Goal: Check status: Check status

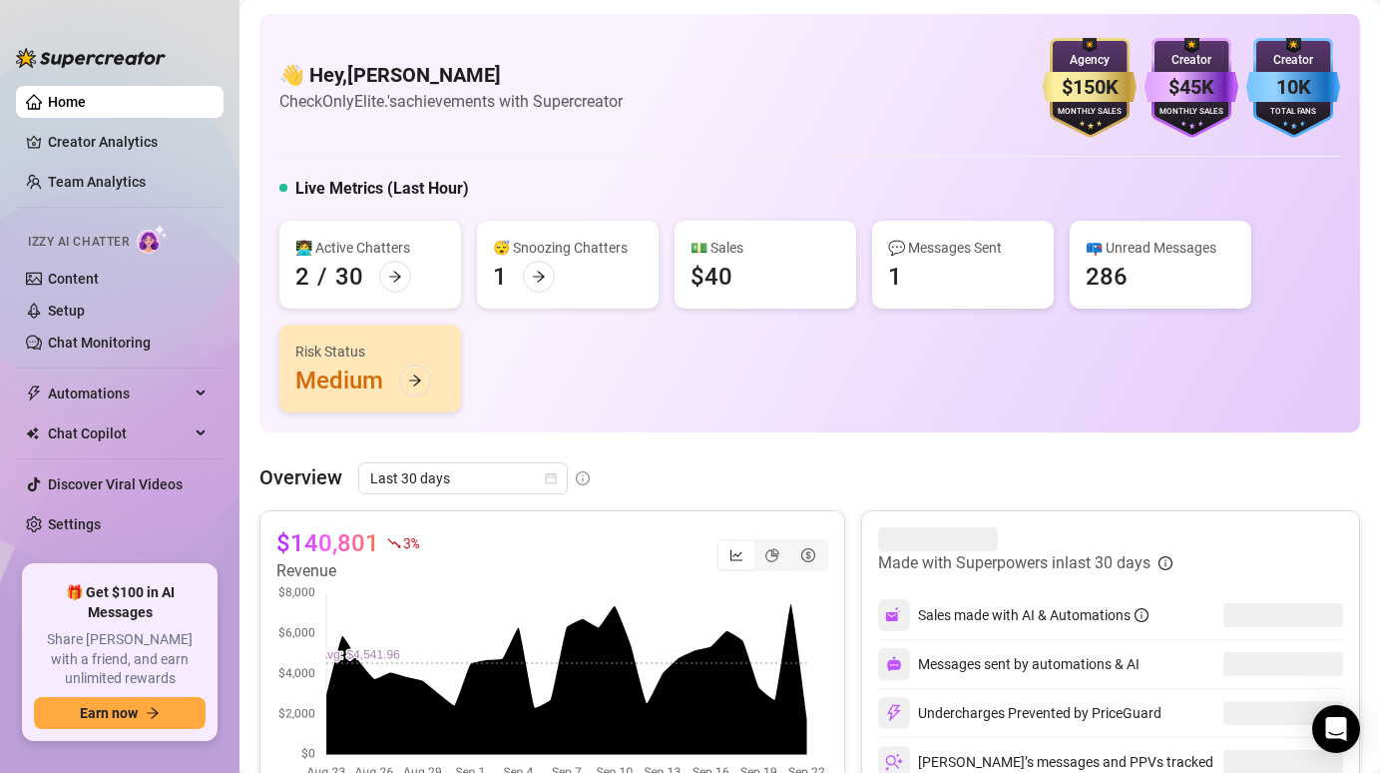
scroll to position [84, 0]
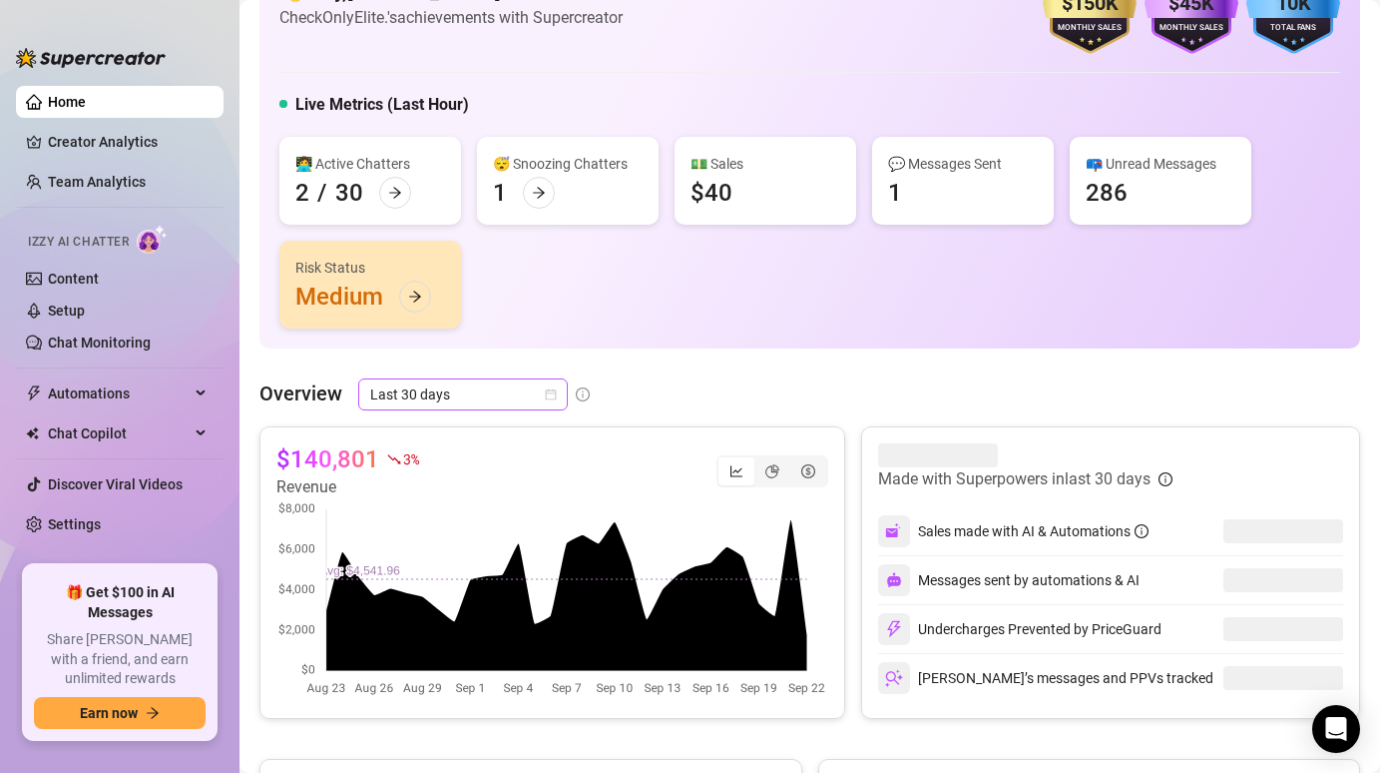
click at [502, 392] on span "Last 30 days" at bounding box center [463, 394] width 186 height 30
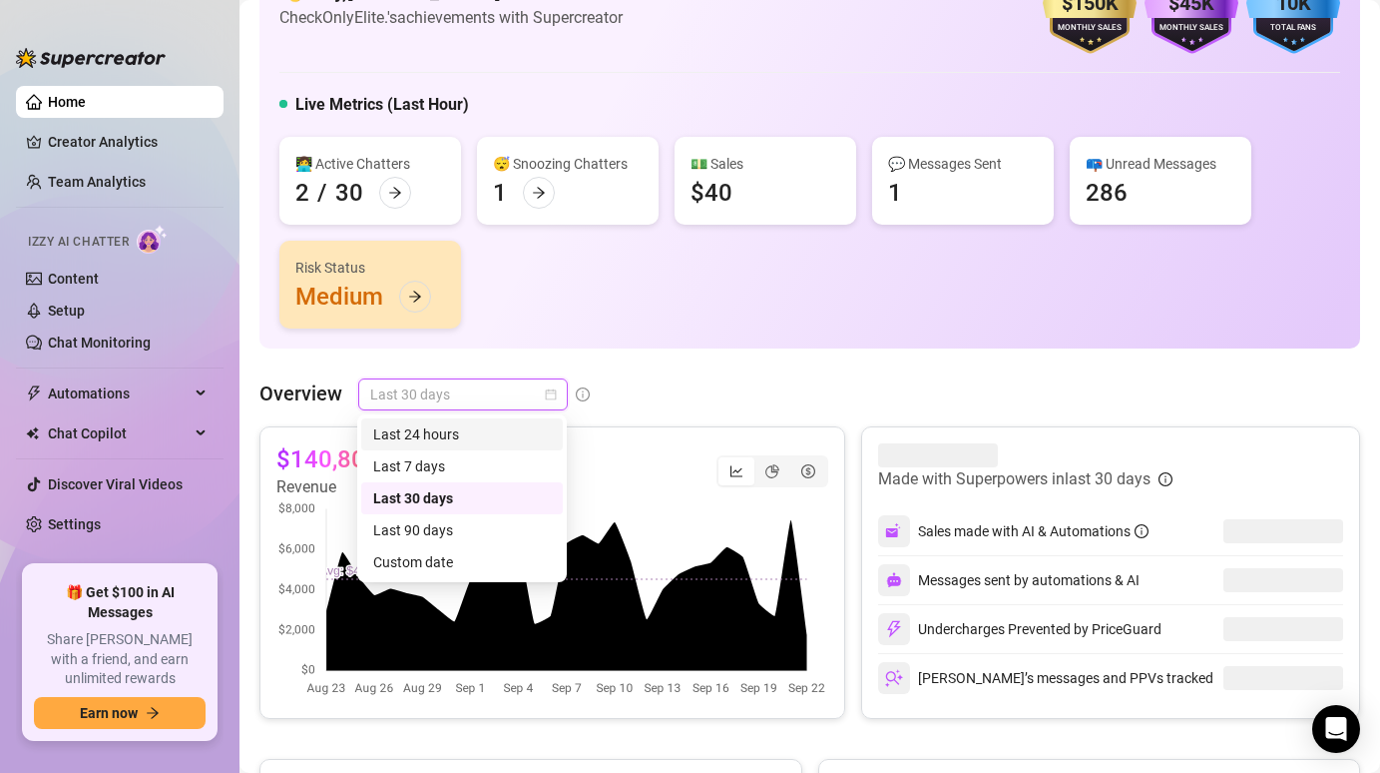
click at [461, 435] on div "Last 24 hours" at bounding box center [462, 434] width 178 height 22
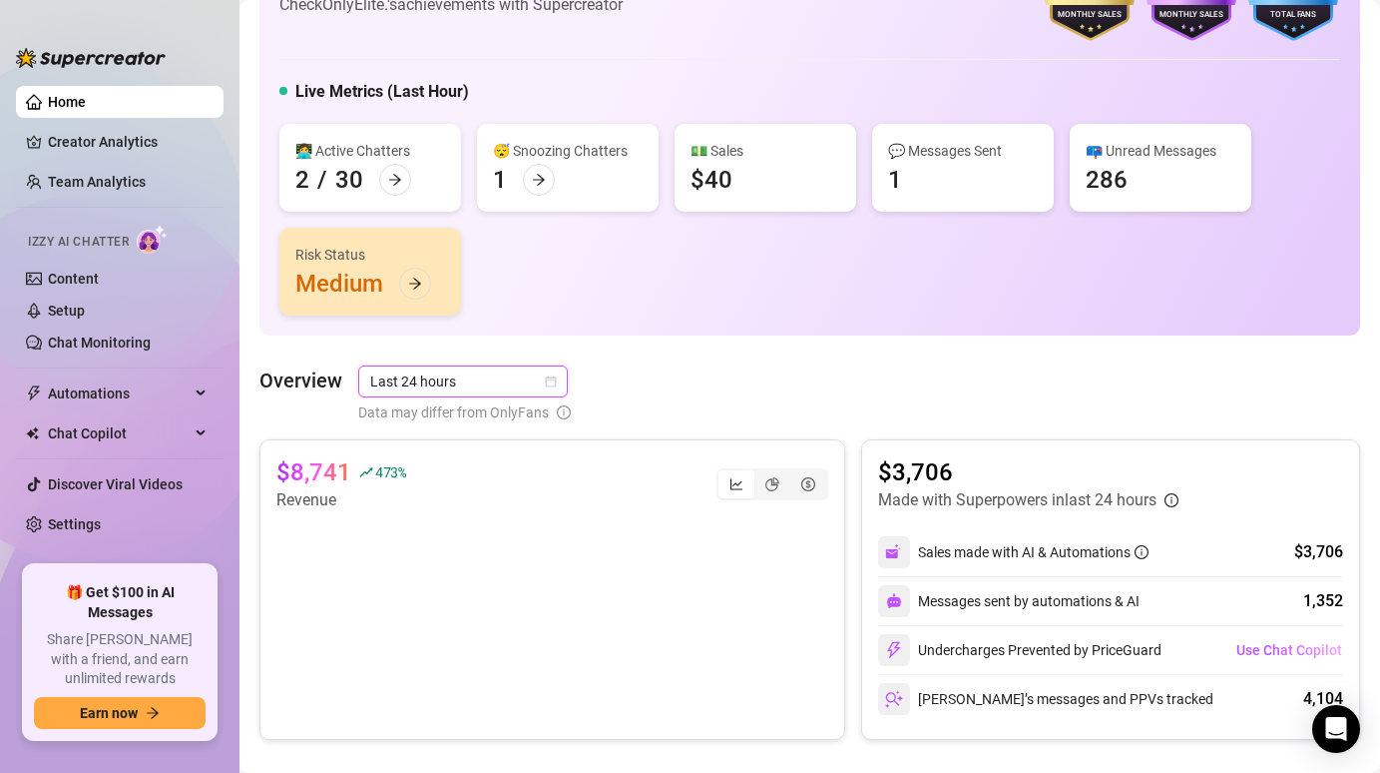
scroll to position [132, 0]
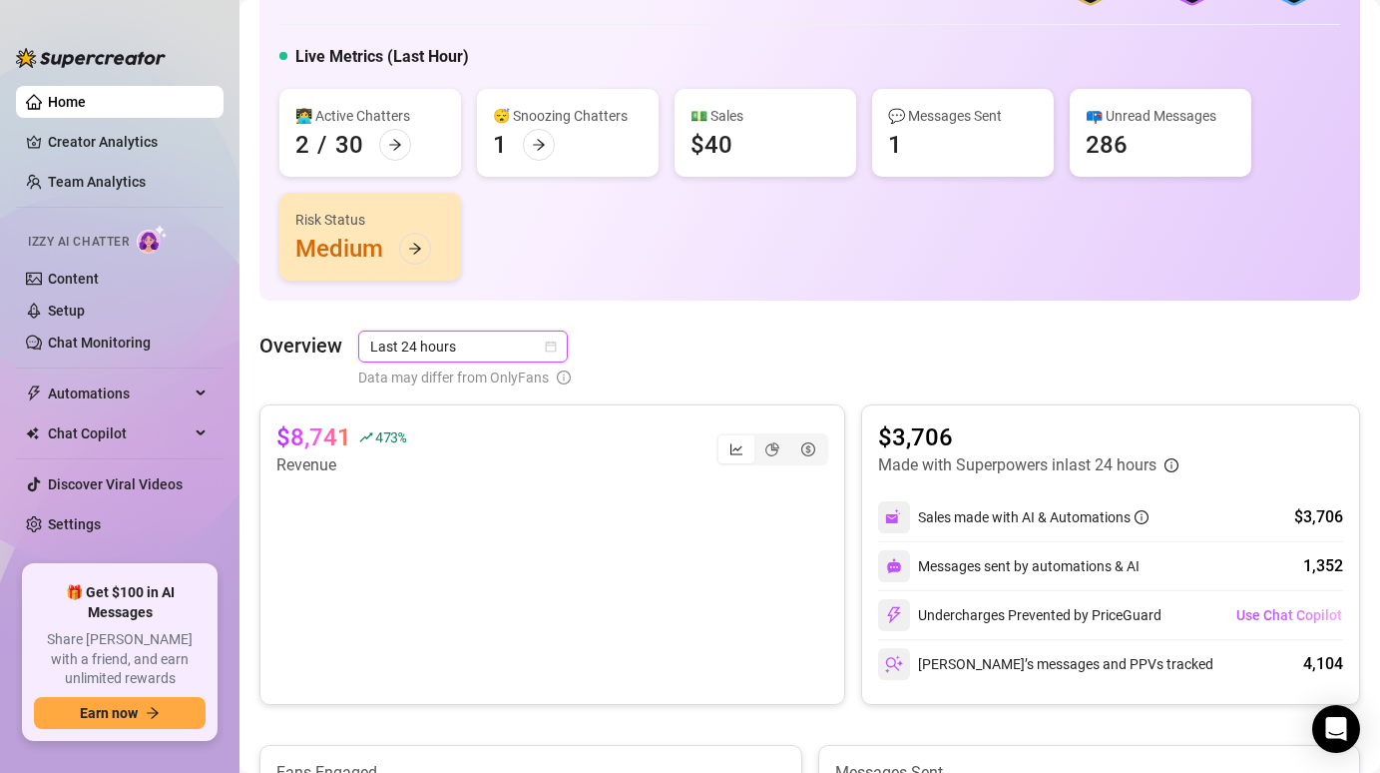
click at [518, 352] on span "Last 24 hours" at bounding box center [463, 346] width 186 height 30
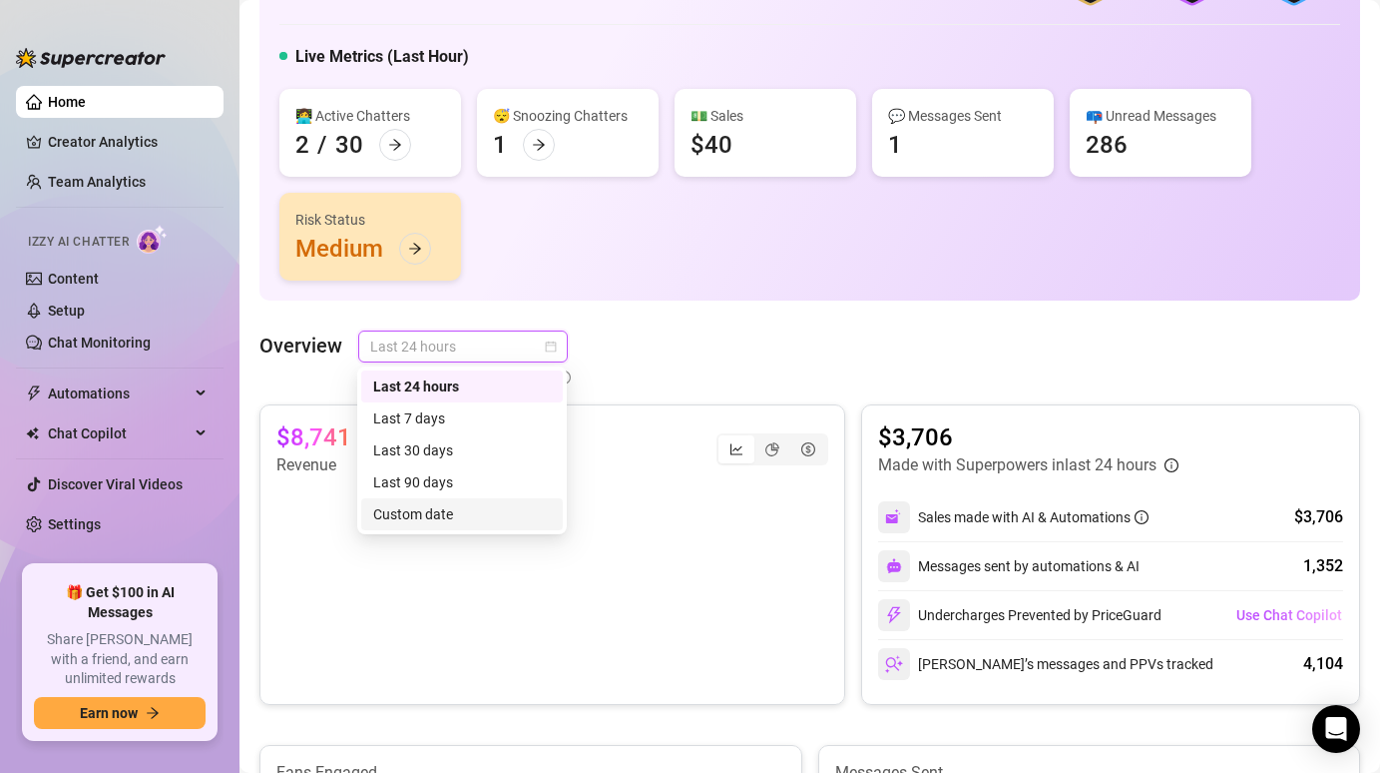
click at [445, 510] on div "Custom date" at bounding box center [462, 514] width 178 height 22
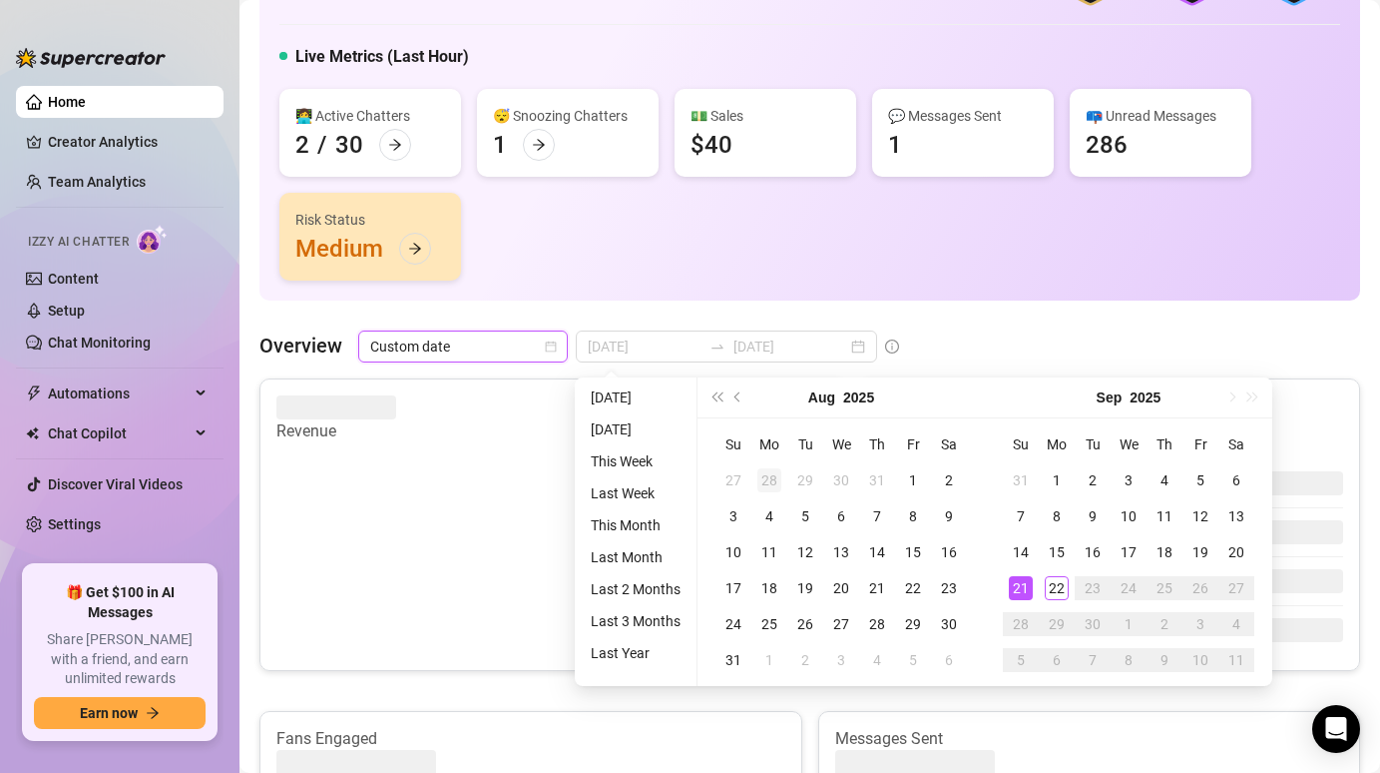
type input "[DATE]"
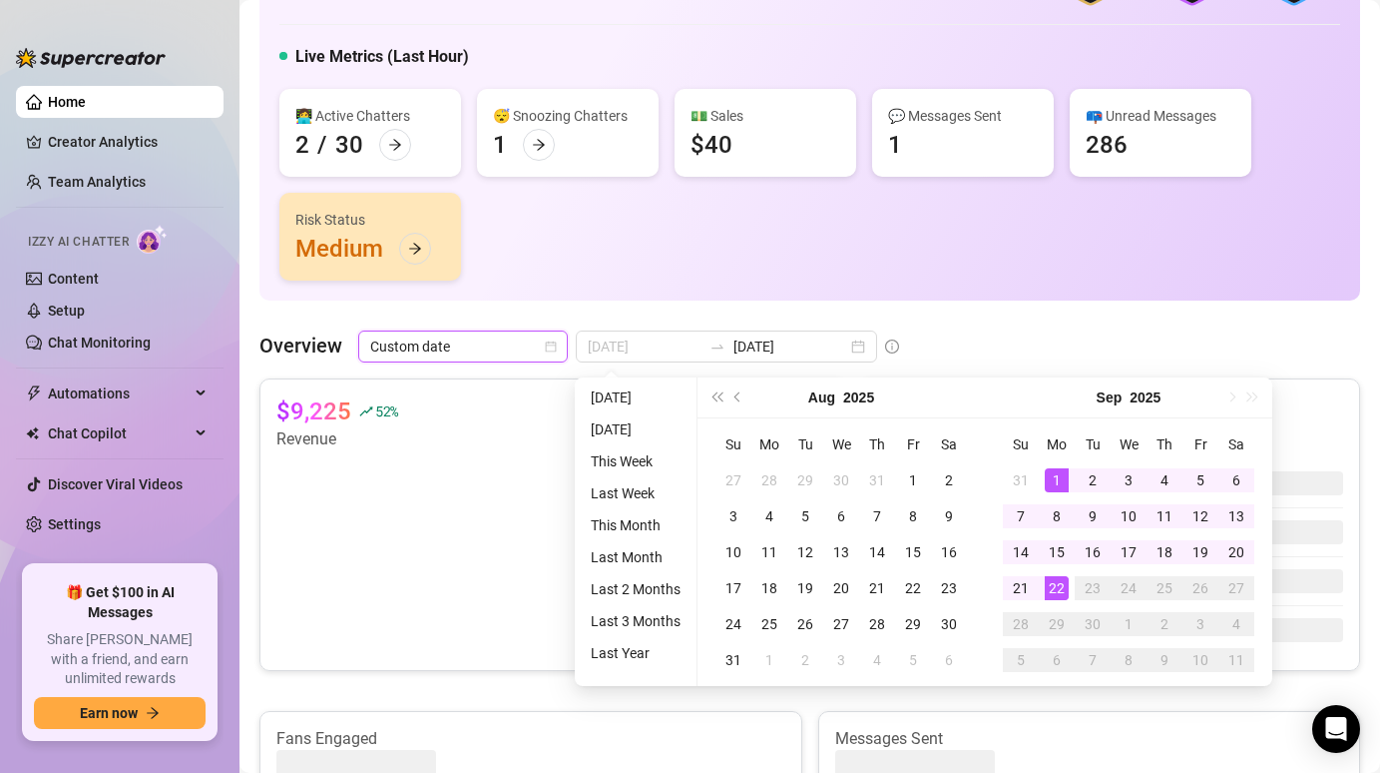
click at [1045, 479] on div "1" at bounding box center [1057, 480] width 24 height 24
type input "[DATE]"
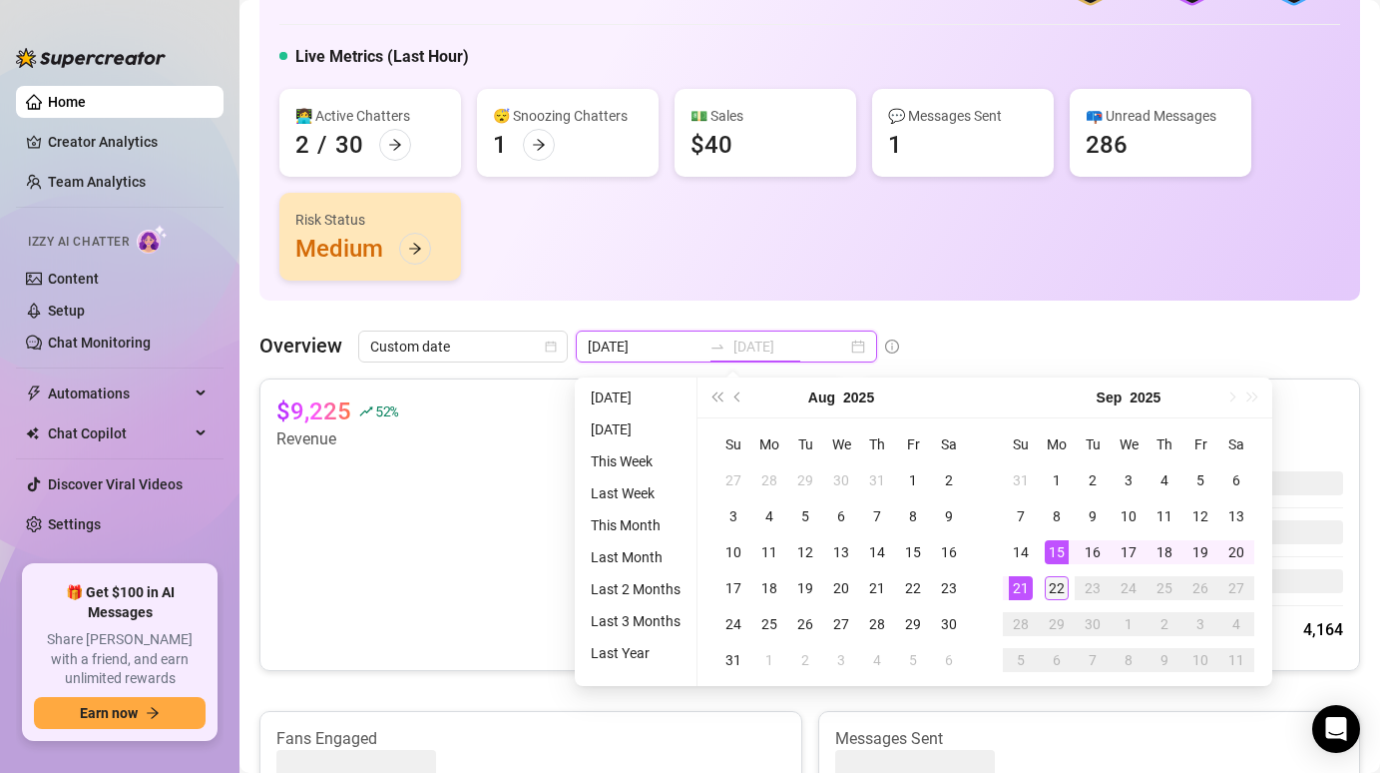
type input "[DATE]"
click at [1059, 588] on div "22" at bounding box center [1057, 588] width 24 height 24
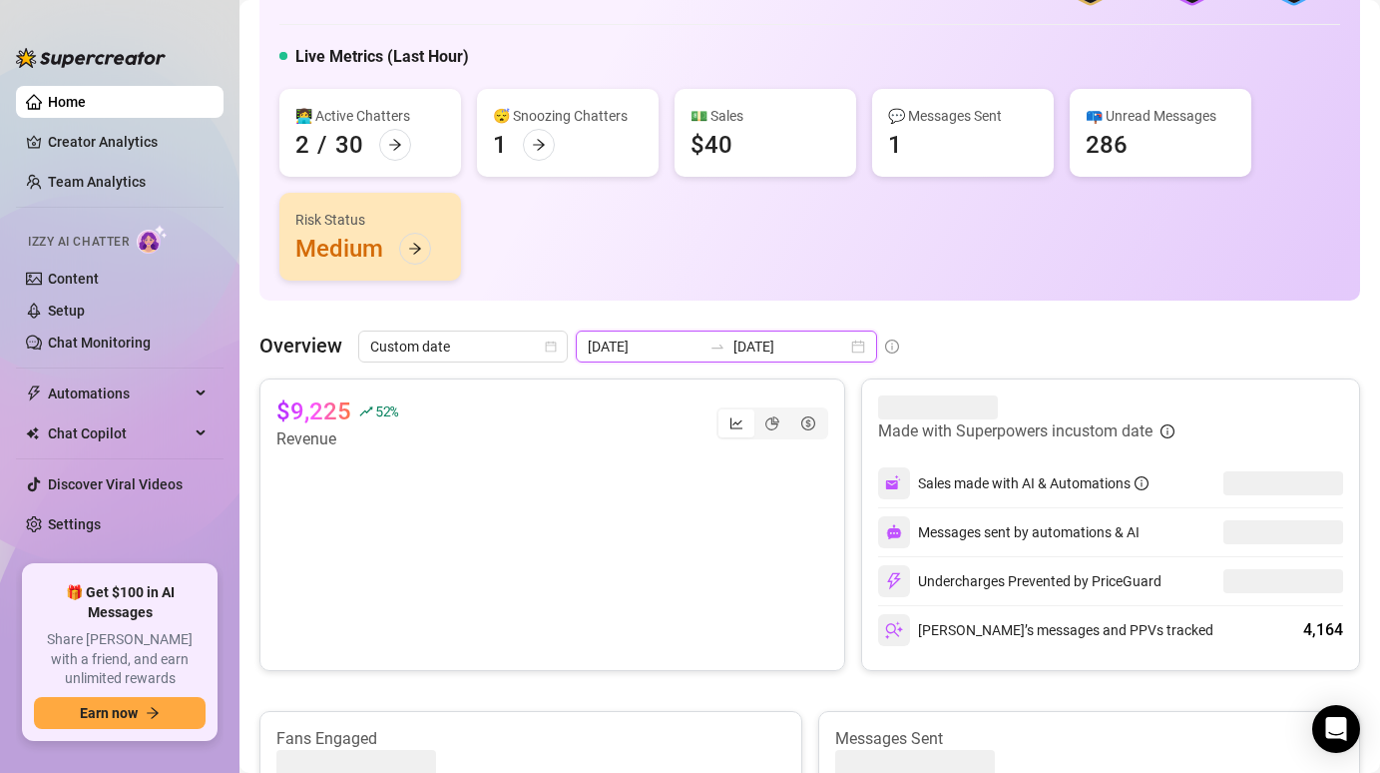
click at [671, 348] on input "[DATE]" at bounding box center [645, 346] width 114 height 22
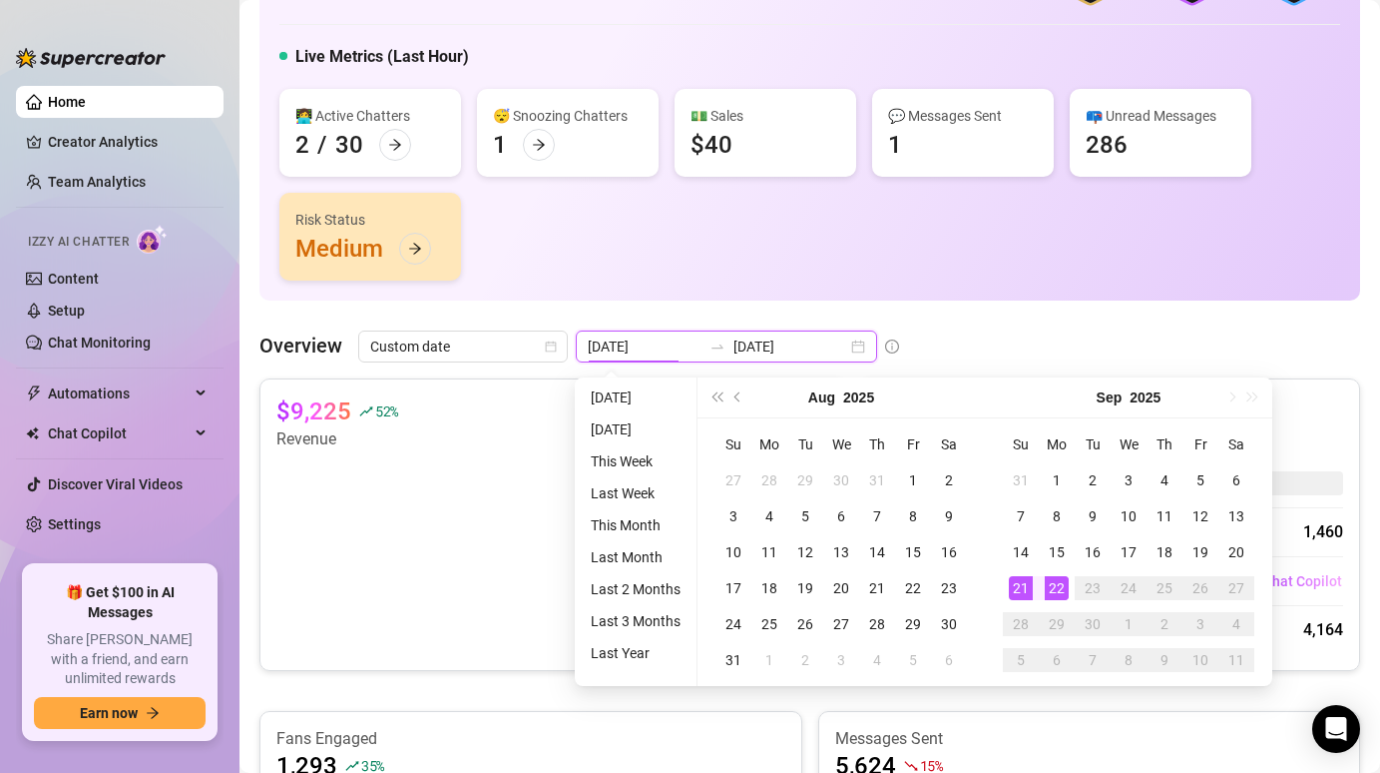
type input "[DATE]"
click at [611, 424] on li "[DATE]" at bounding box center [636, 429] width 106 height 24
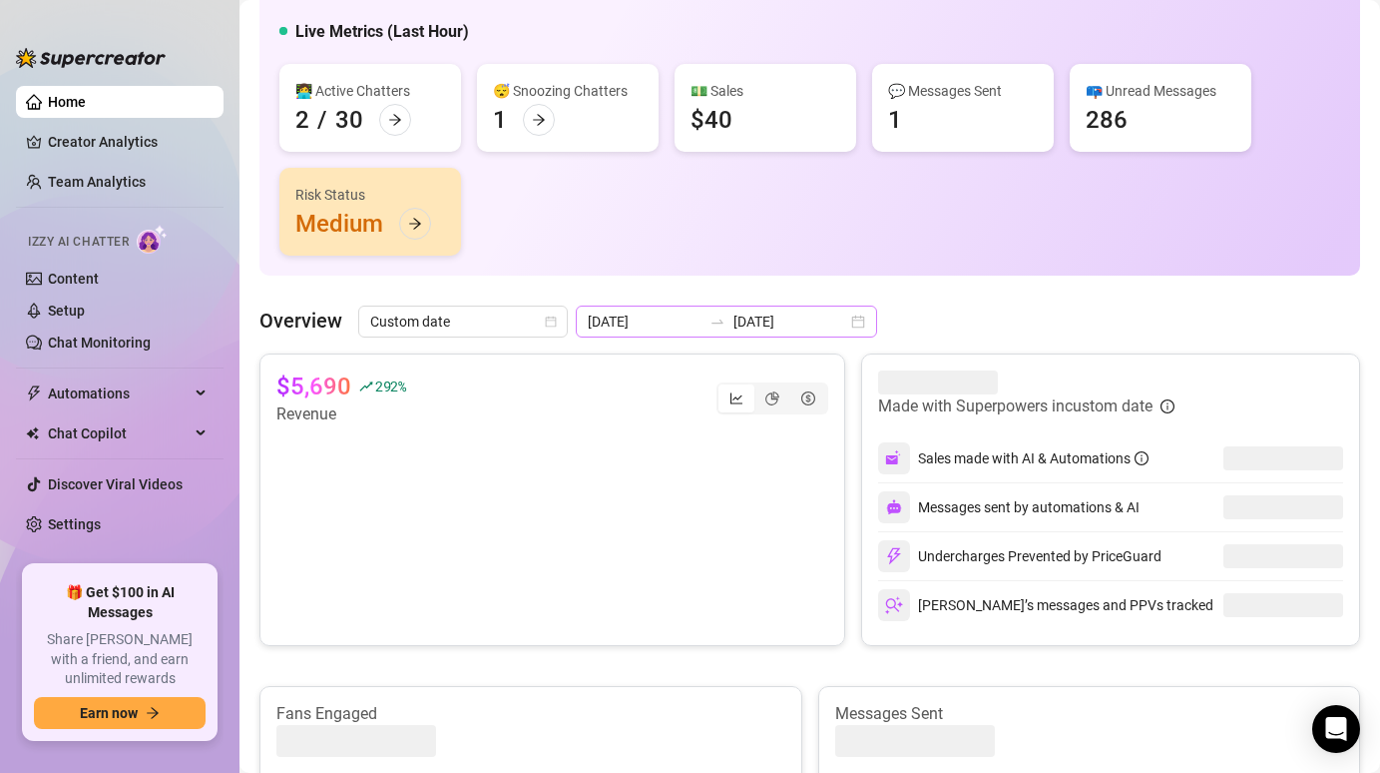
scroll to position [164, 0]
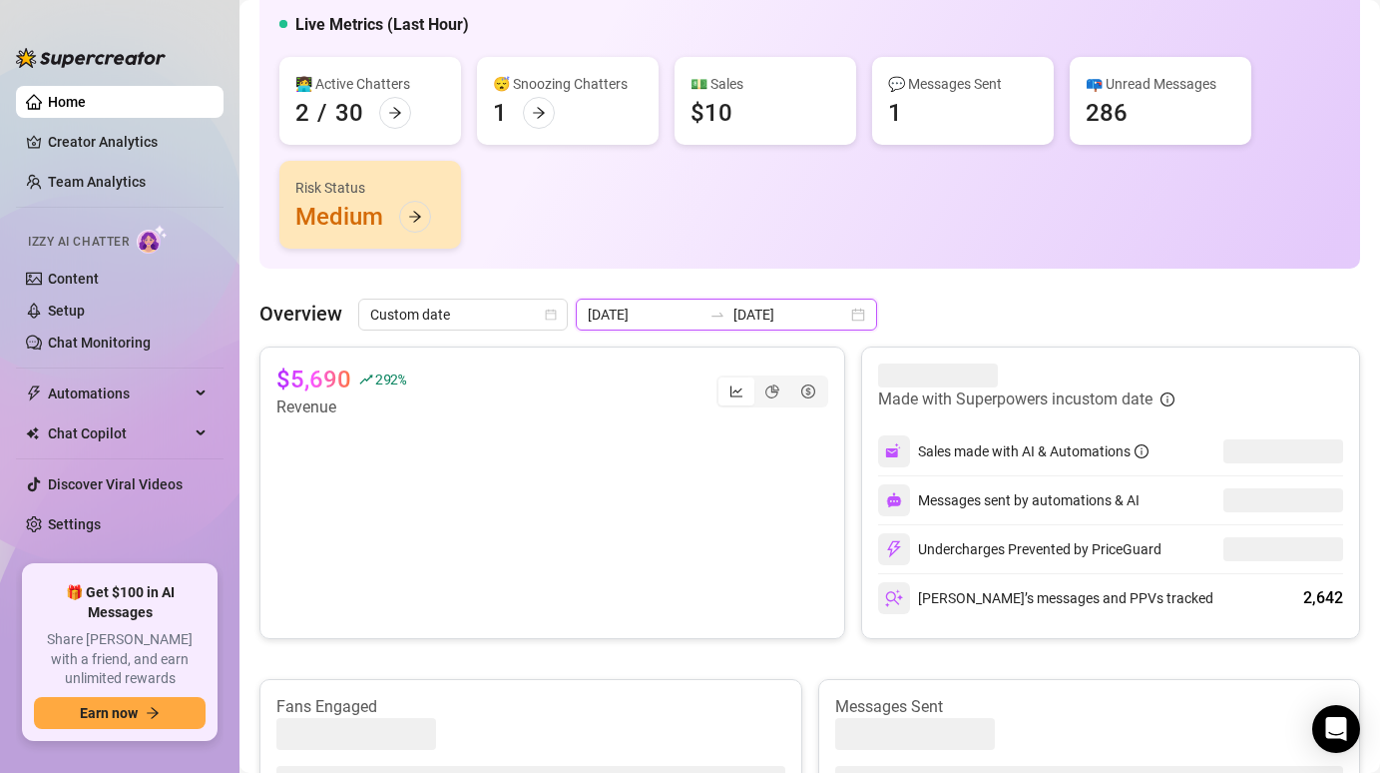
click at [617, 318] on input "[DATE]" at bounding box center [645, 314] width 114 height 22
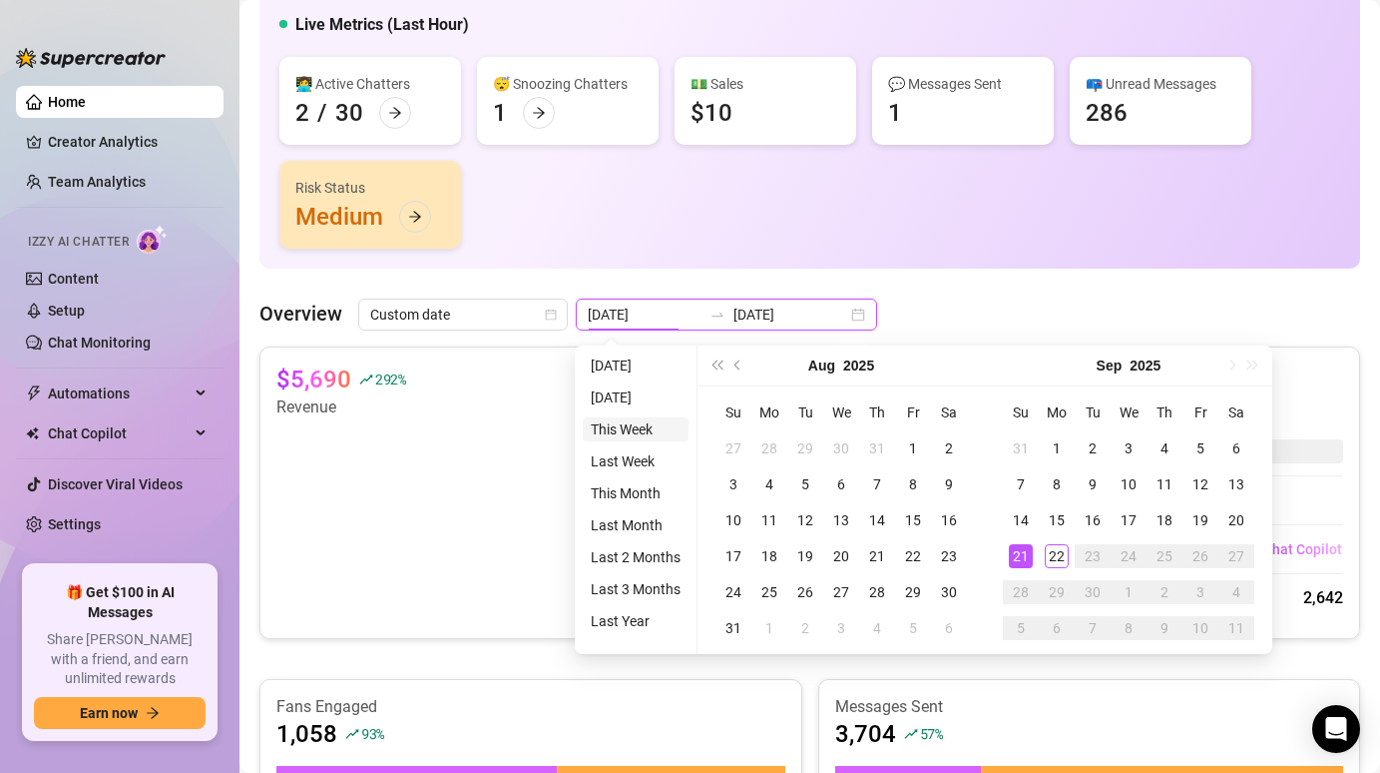
type input "[DATE]"
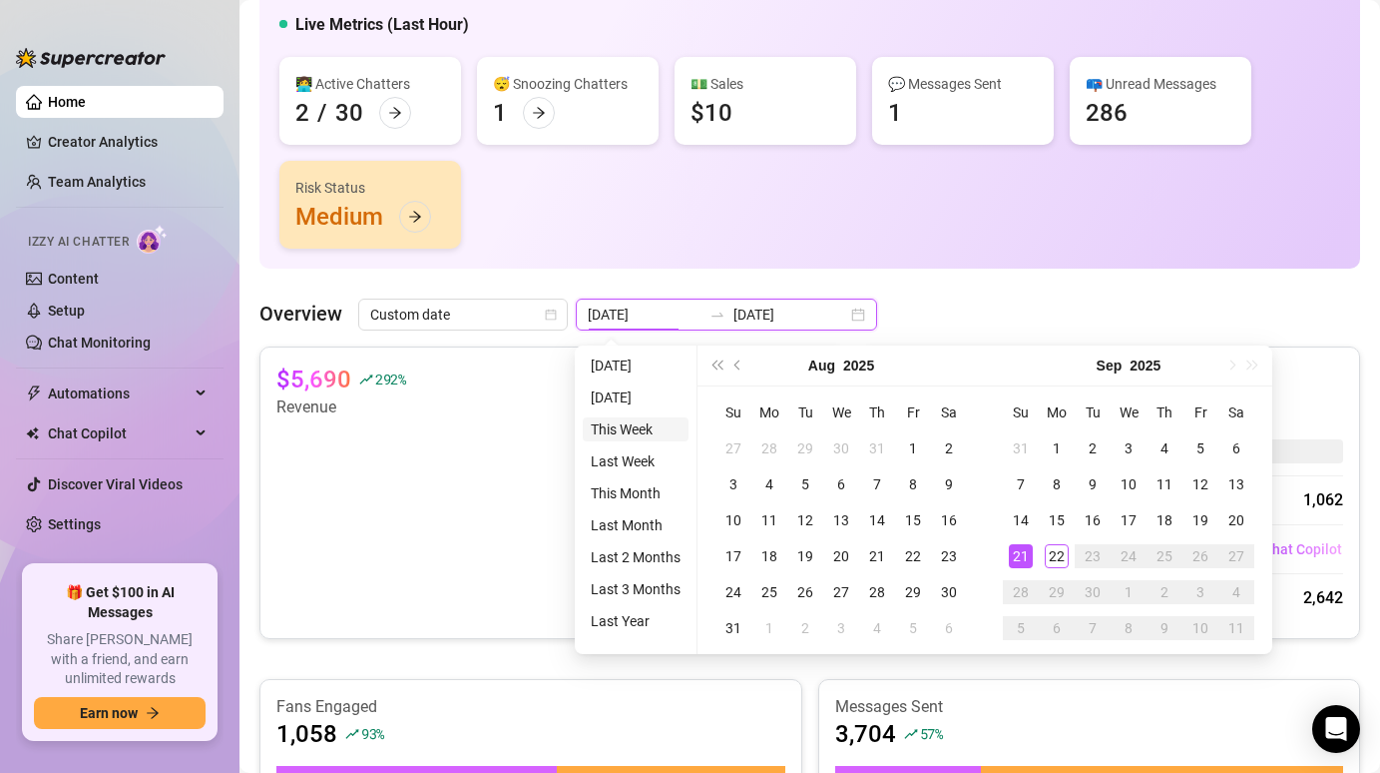
type input "[DATE]"
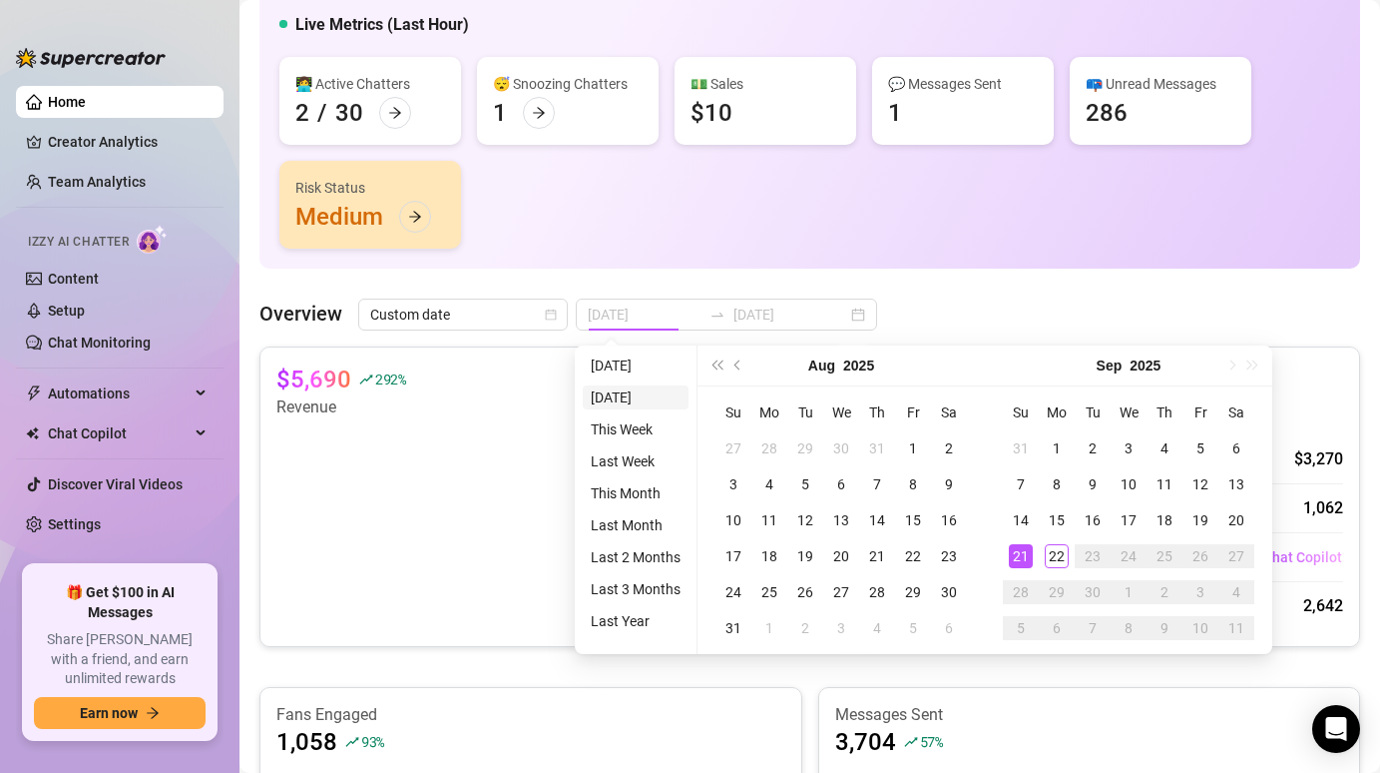
click at [632, 388] on li "[DATE]" at bounding box center [636, 397] width 106 height 24
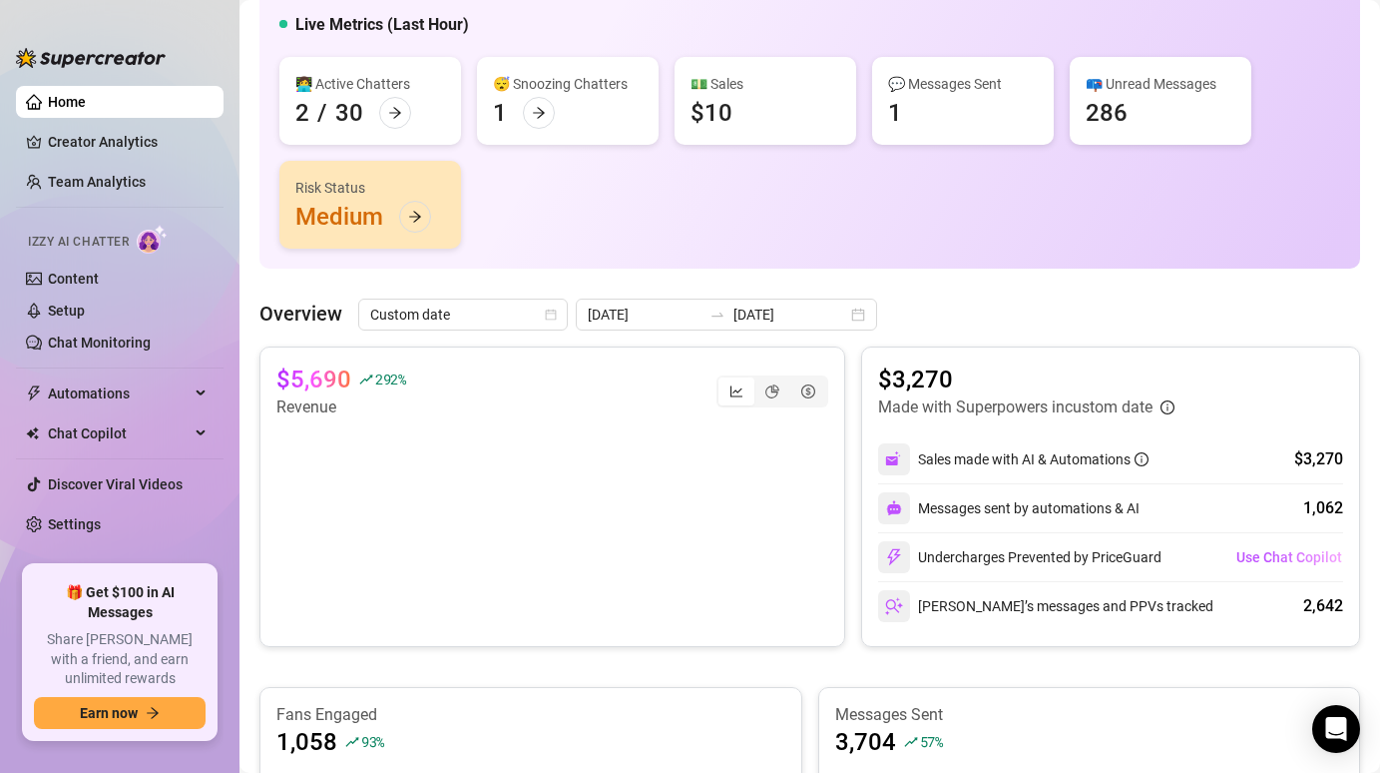
click at [695, 281] on div "👋 Hey, [PERSON_NAME] Check OnlyElite.'s achievements with Supercreator $150K Ag…" at bounding box center [810, 690] width 1101 height 1681
click at [522, 318] on span "Custom date" at bounding box center [463, 314] width 186 height 30
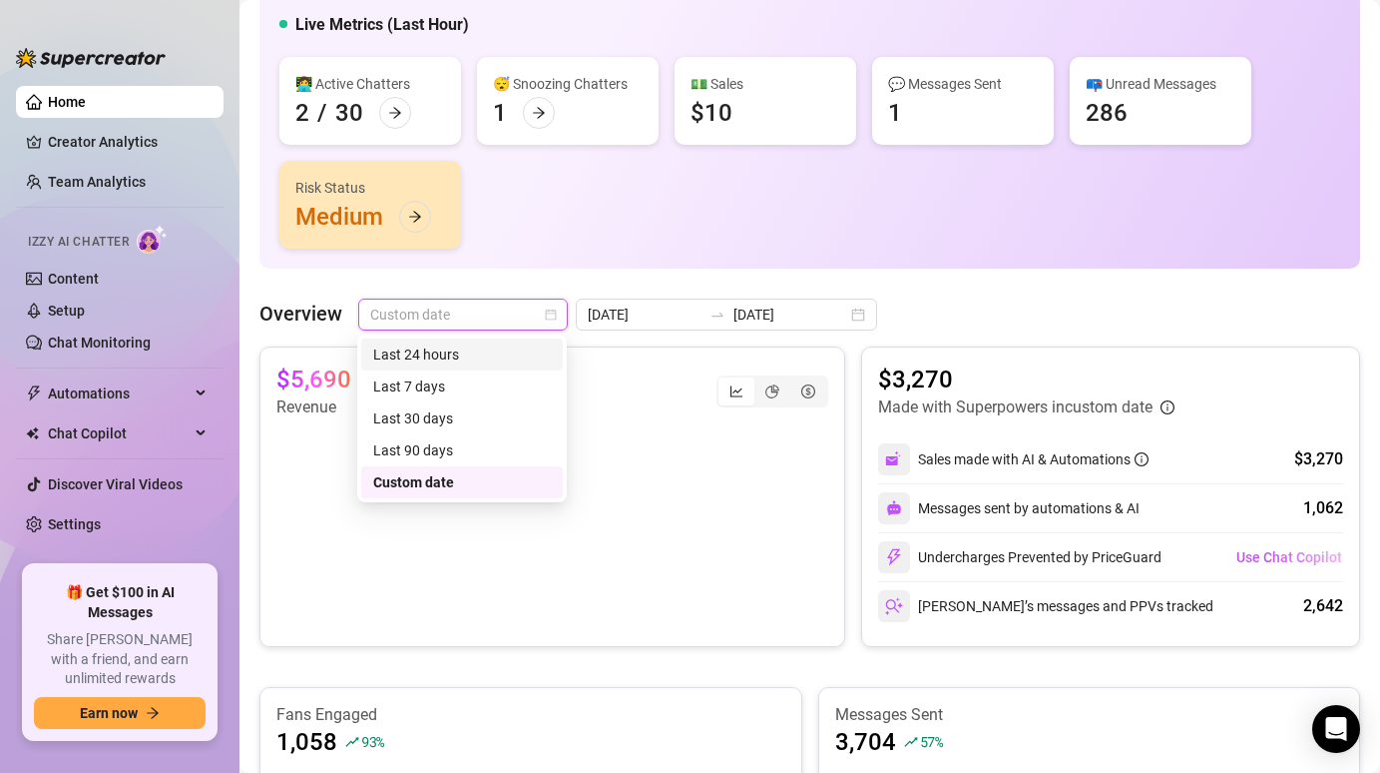
click at [477, 359] on div "Last 24 hours" at bounding box center [462, 354] width 178 height 22
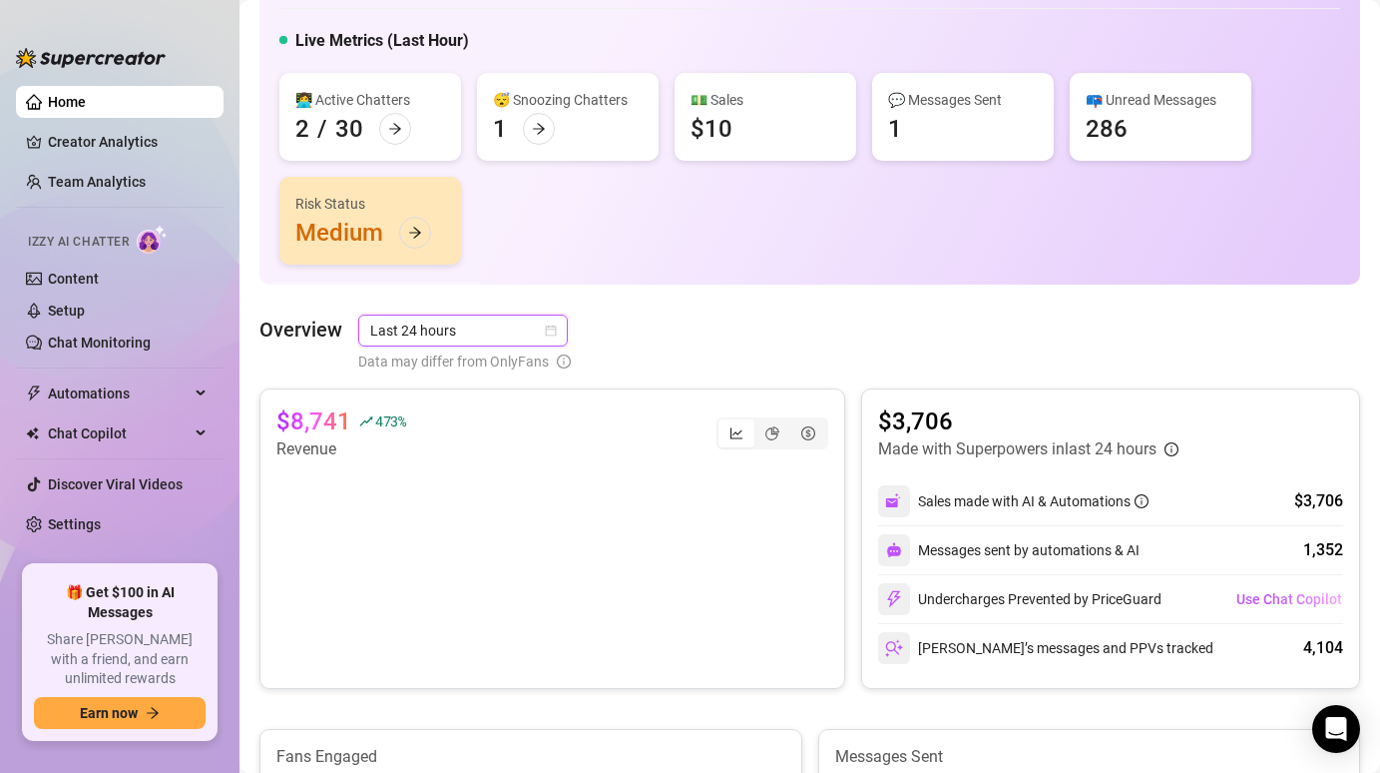
scroll to position [38, 0]
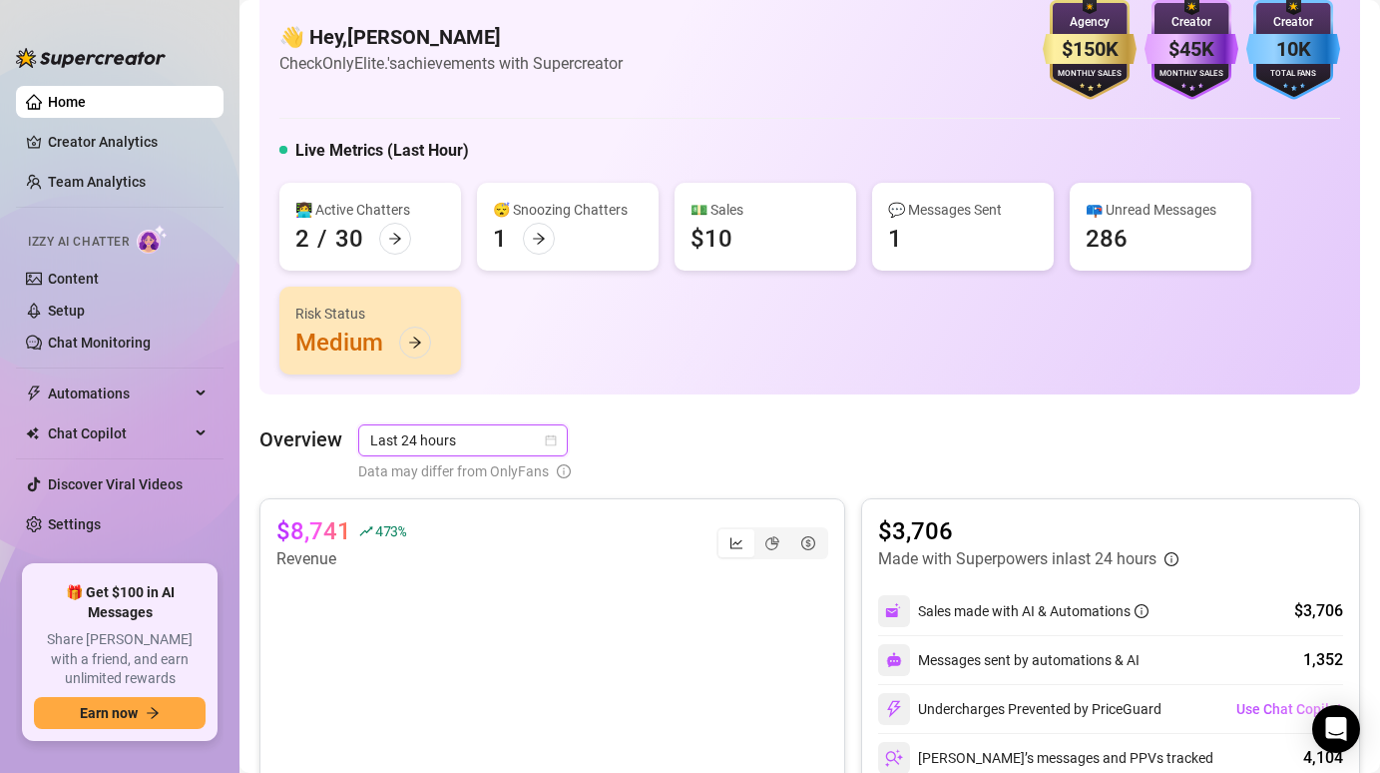
click at [389, 444] on span "Last 24 hours" at bounding box center [463, 440] width 186 height 30
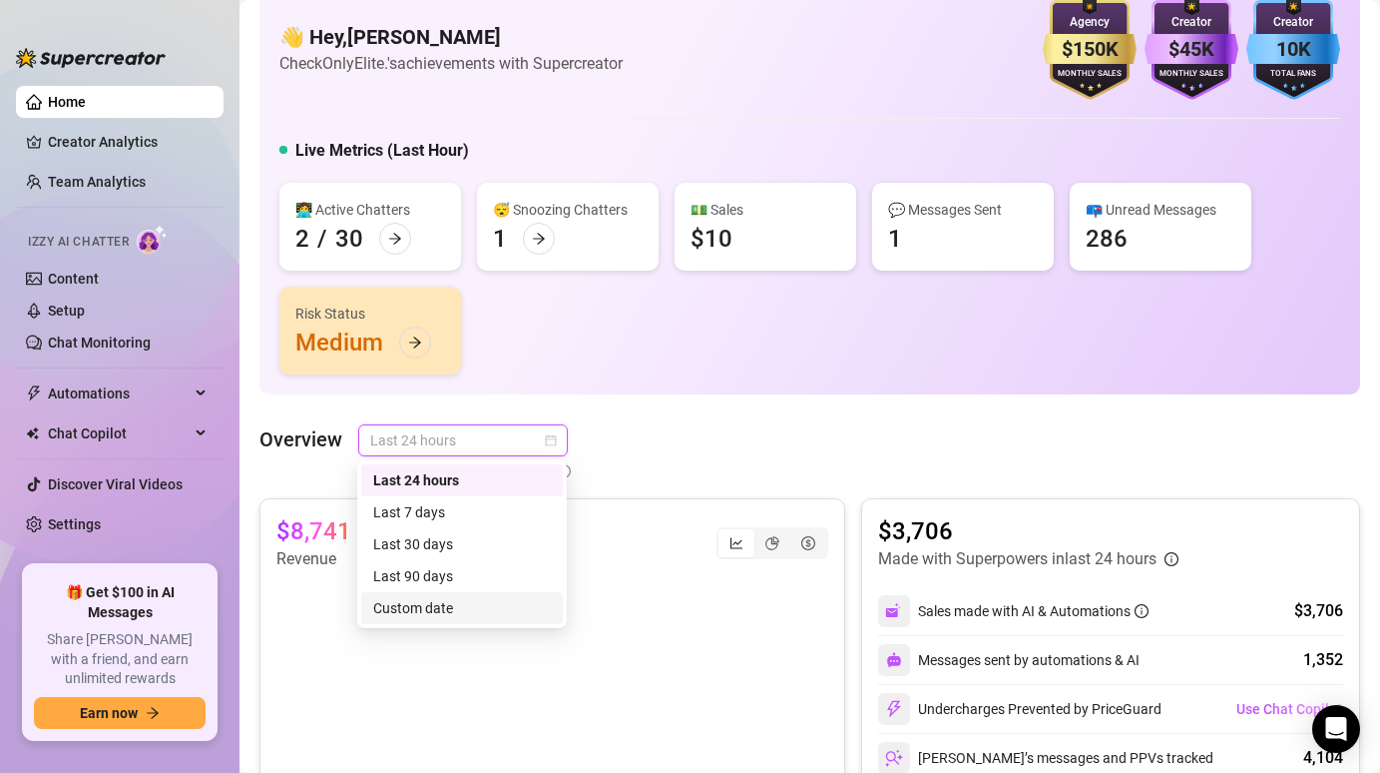
click at [400, 603] on div "Custom date" at bounding box center [462, 608] width 178 height 22
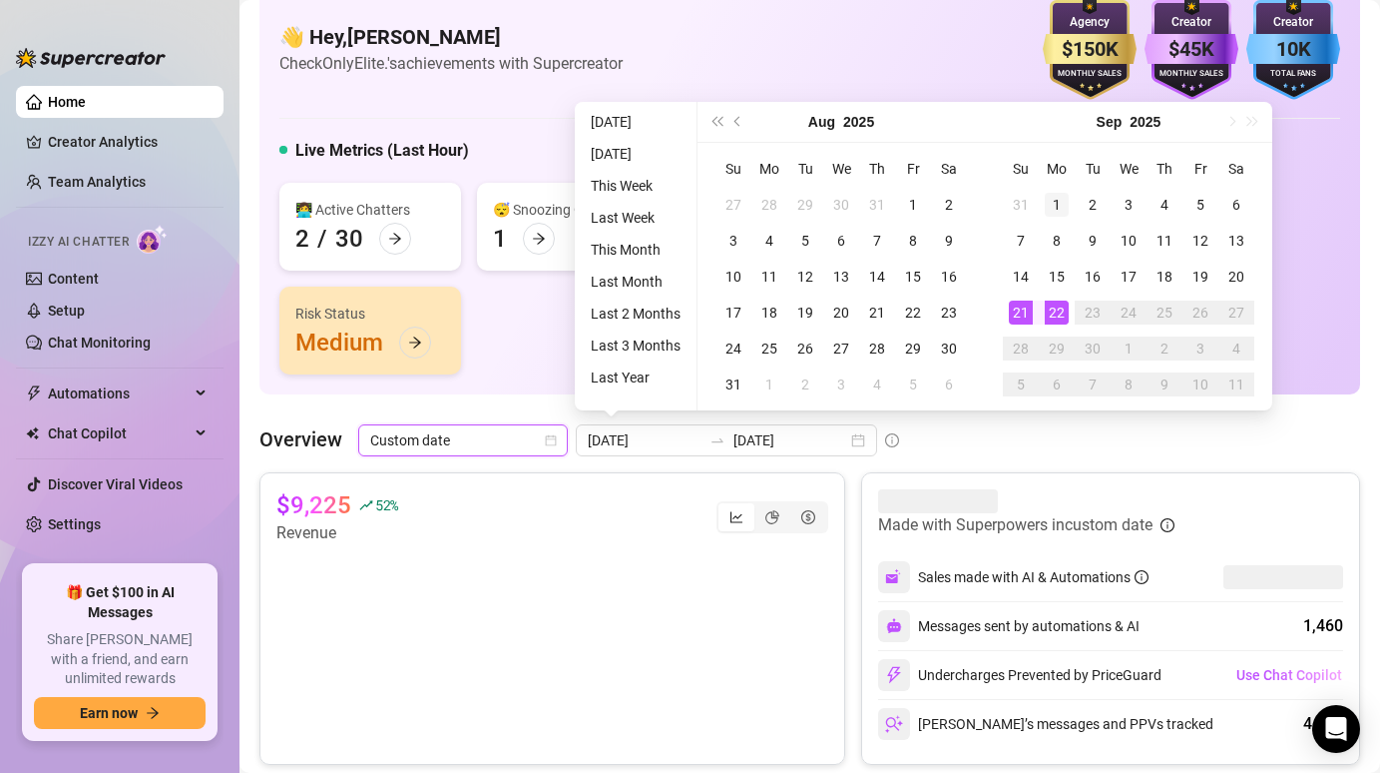
type input "[DATE]"
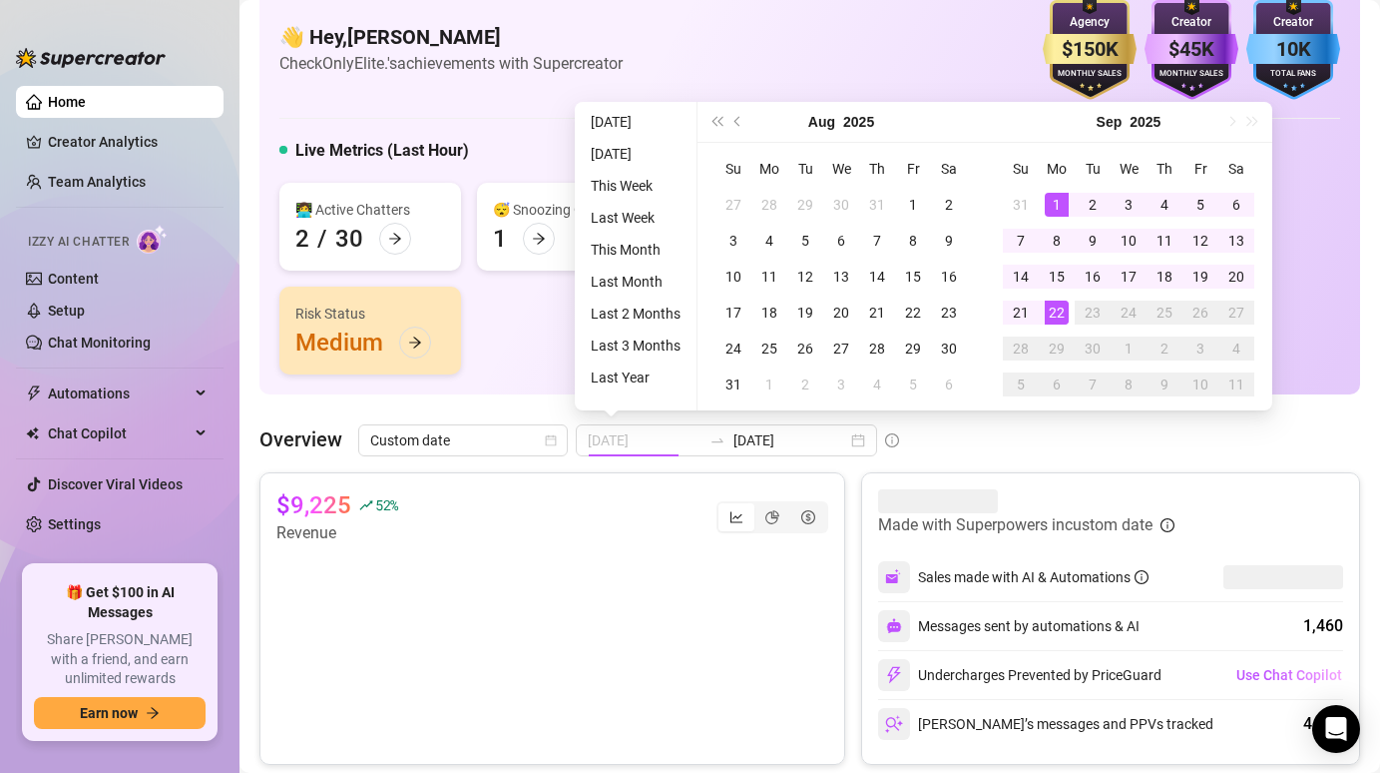
click at [1068, 194] on td "1" at bounding box center [1057, 205] width 36 height 36
type input "[DATE]"
click at [1054, 309] on div "22" at bounding box center [1057, 312] width 24 height 24
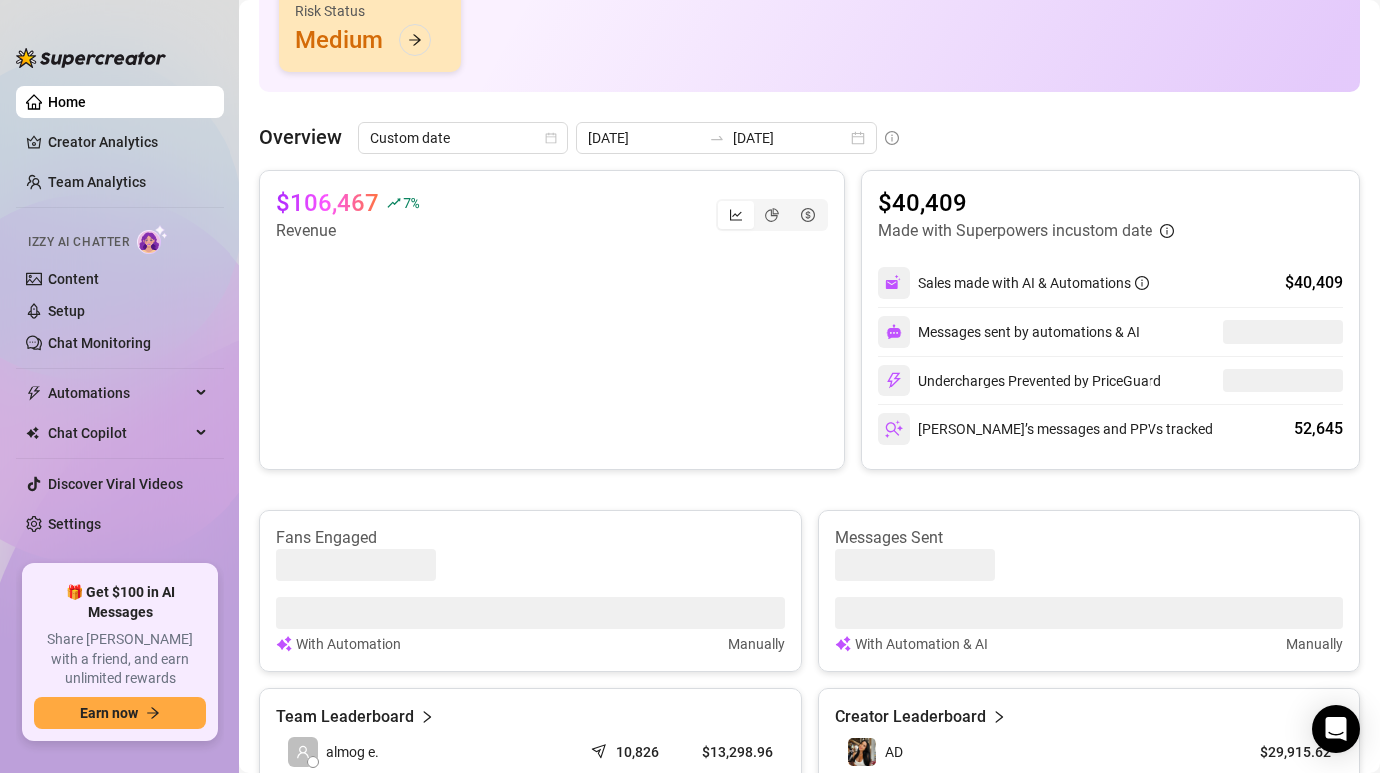
scroll to position [338, 0]
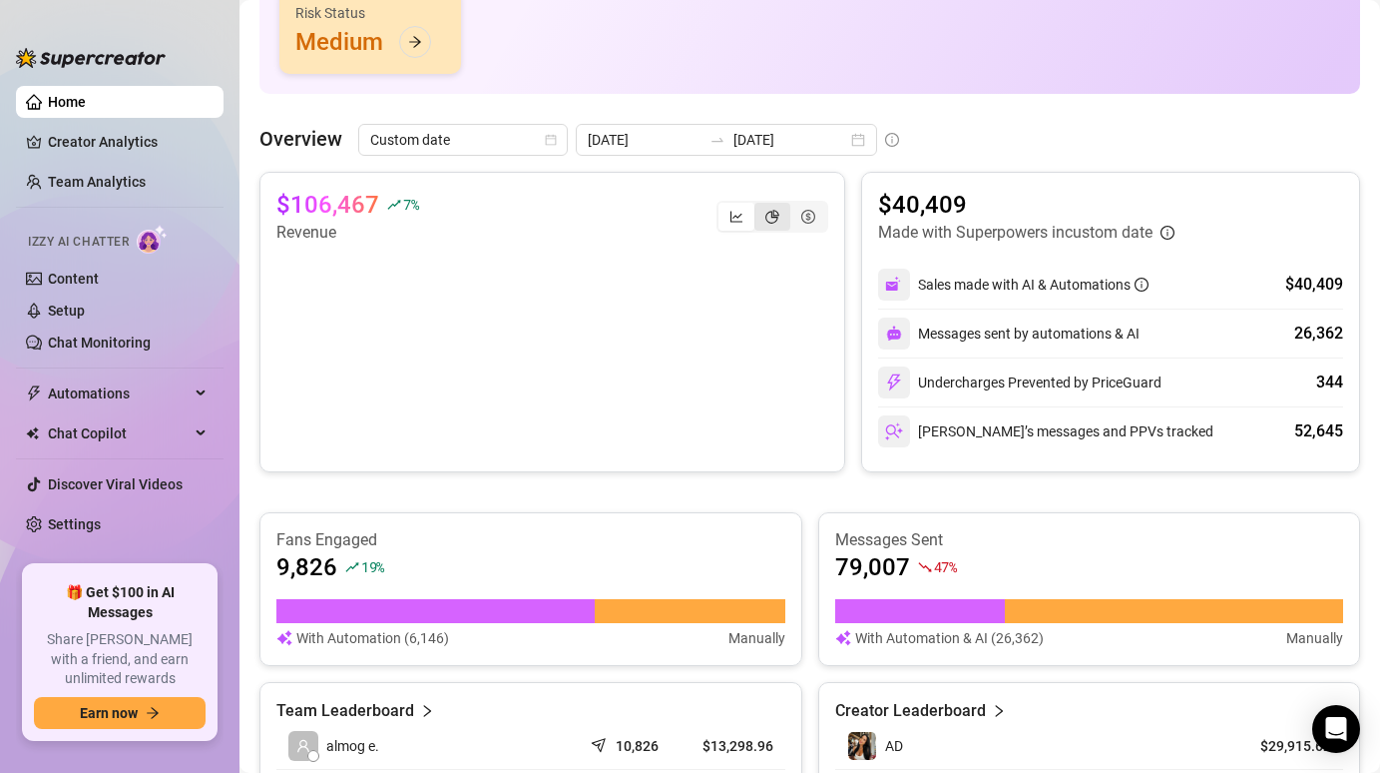
click at [781, 219] on div "segmented control" at bounding box center [773, 217] width 36 height 28
click at [760, 206] on input "segmented control" at bounding box center [760, 206] width 0 height 0
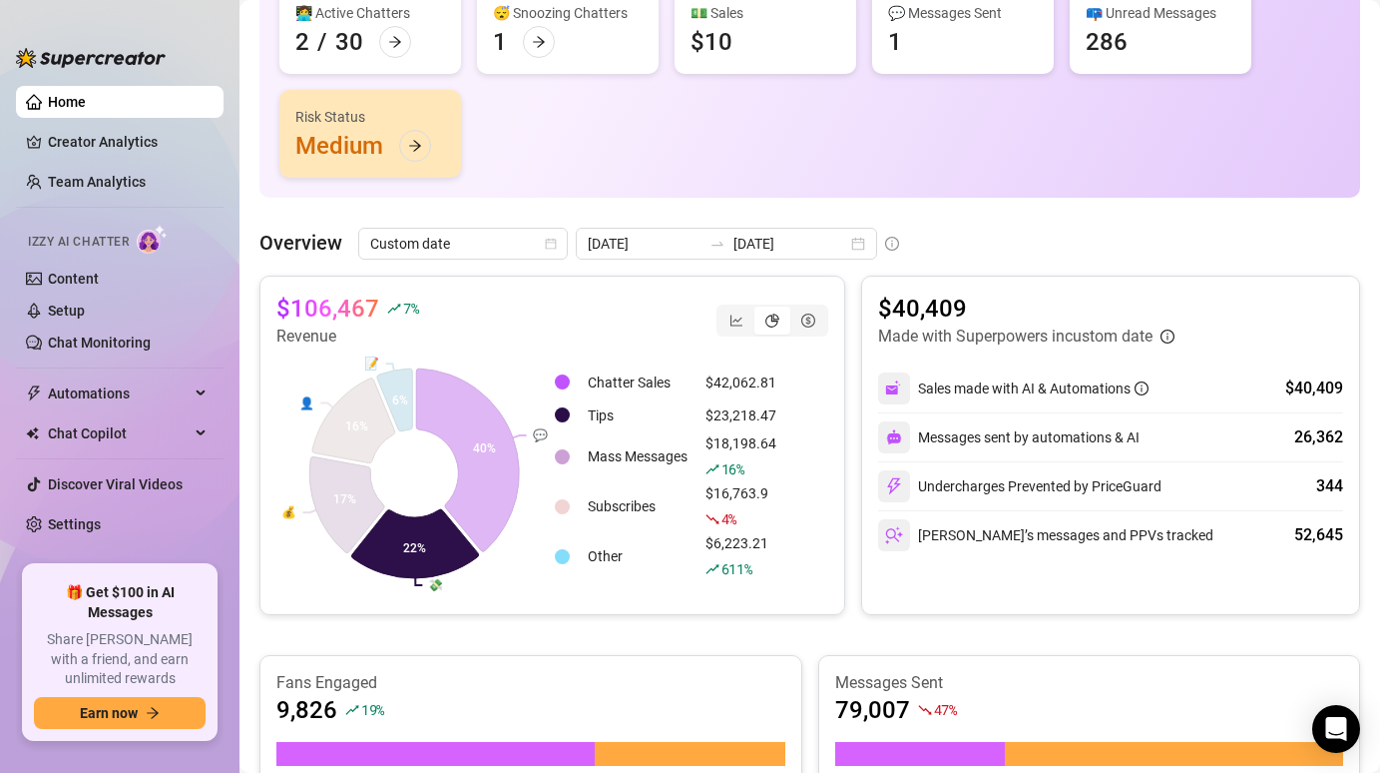
scroll to position [233, 0]
